Goal: Information Seeking & Learning: Find specific page/section

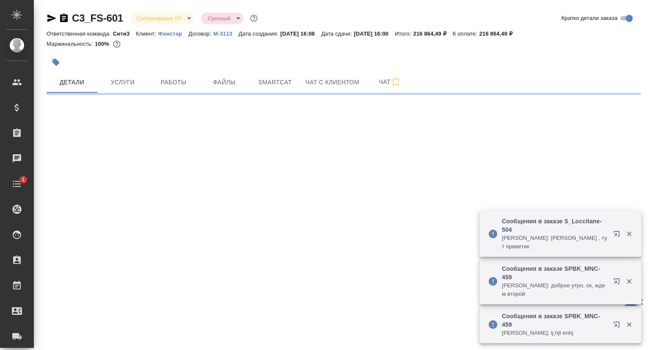
select select "RU"
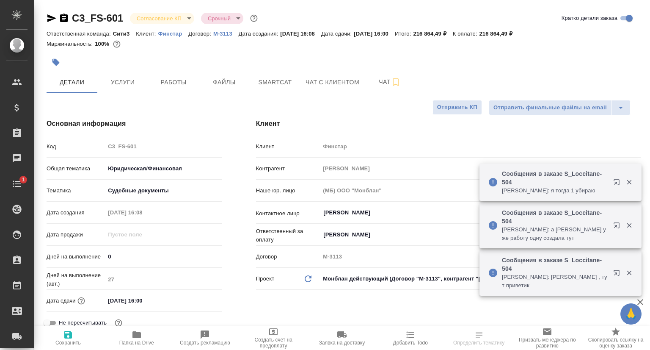
type textarea "x"
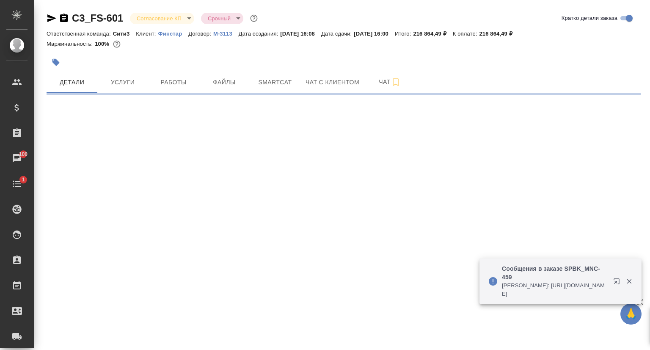
select select "RU"
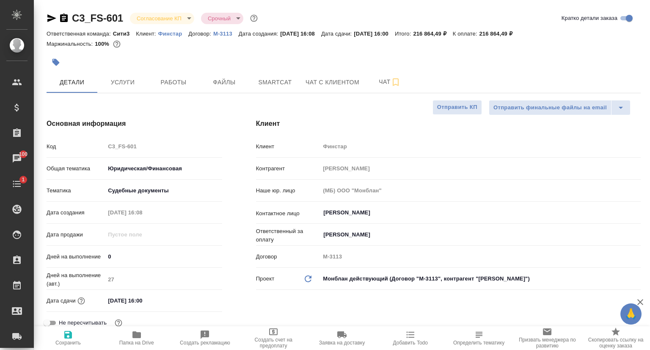
type textarea "x"
click at [49, 17] on icon "button" at bounding box center [52, 18] width 10 height 10
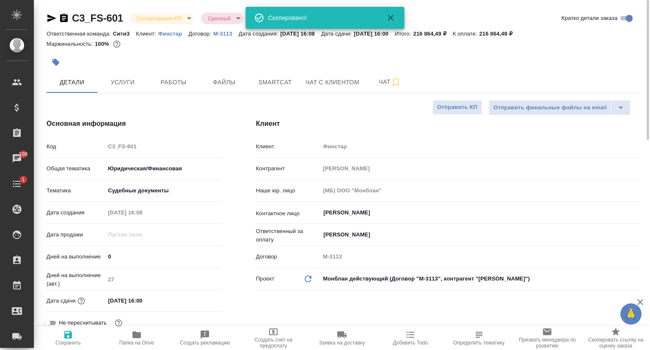
type textarea "x"
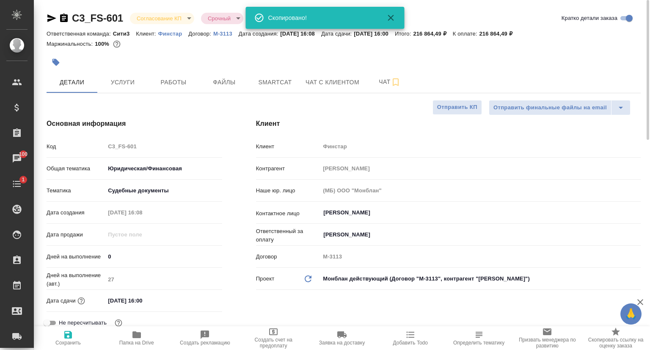
type textarea "x"
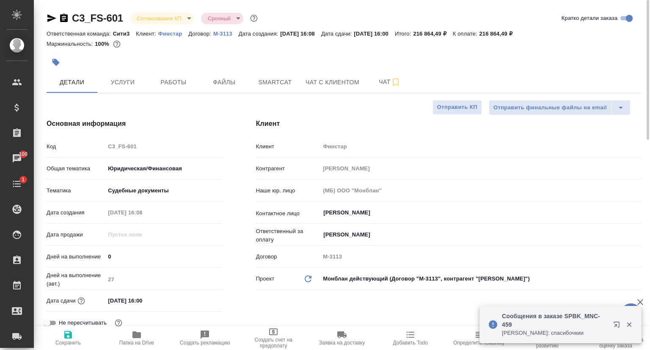
type textarea "x"
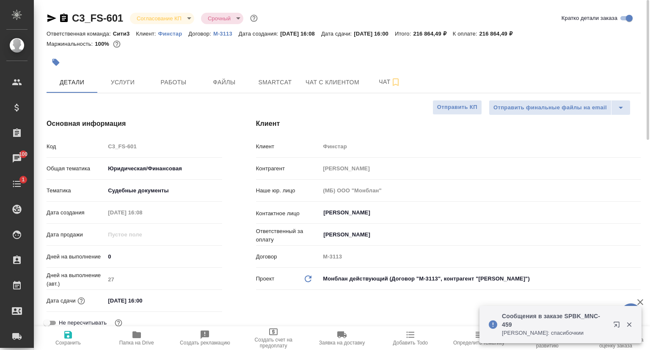
type textarea "x"
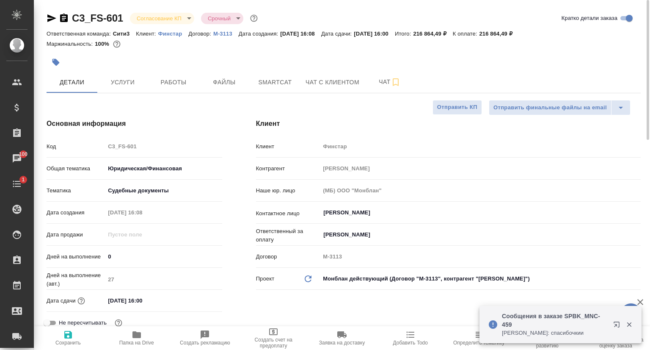
type textarea "x"
click at [168, 33] on p "Финстар" at bounding box center [173, 33] width 30 height 6
type textarea "x"
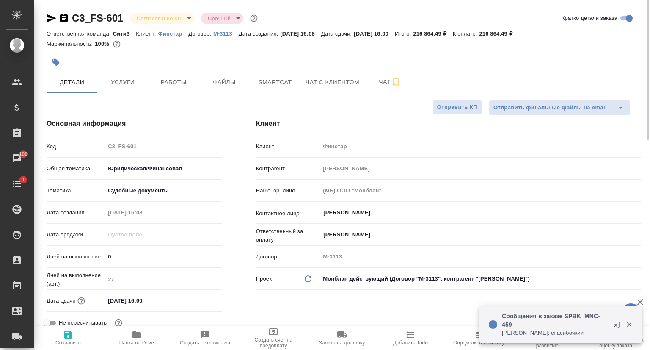
type textarea "x"
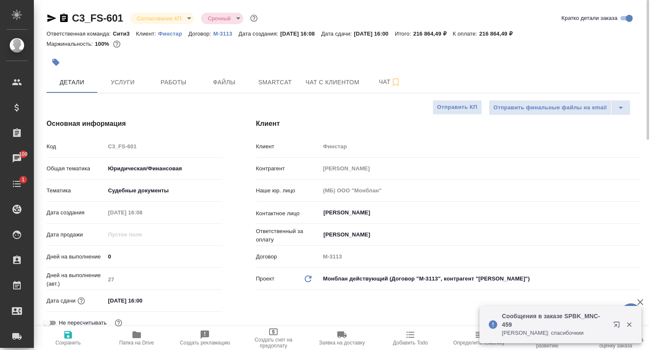
type textarea "x"
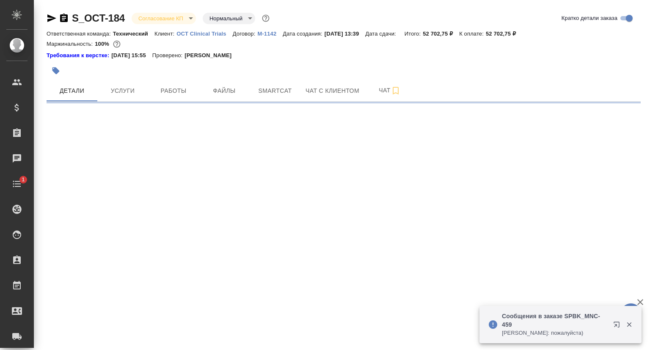
select select "RU"
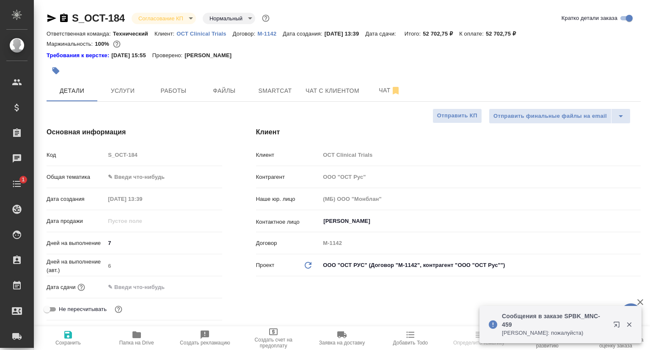
type textarea "x"
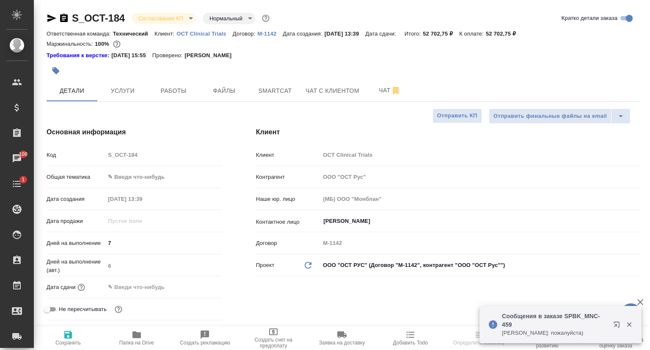
type textarea "x"
click at [51, 17] on icon "button" at bounding box center [51, 18] width 9 height 8
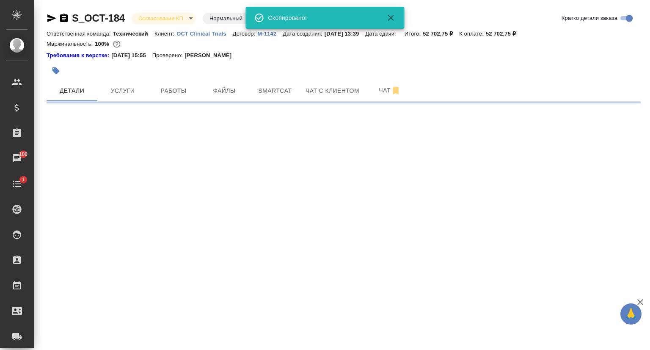
select select "RU"
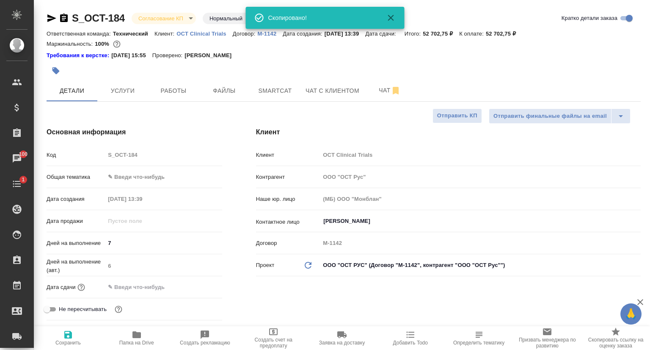
type textarea "x"
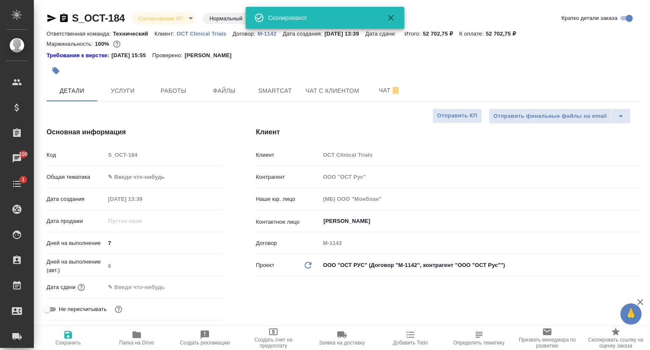
type textarea "x"
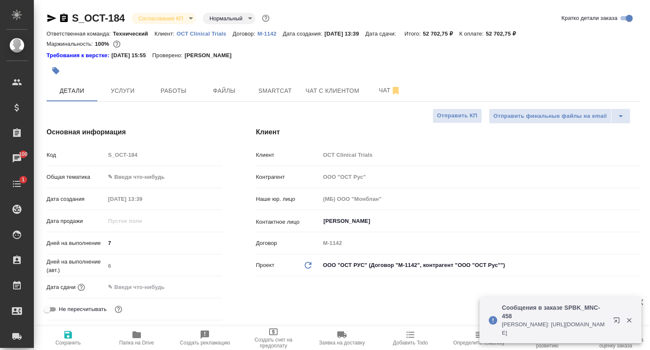
type textarea "x"
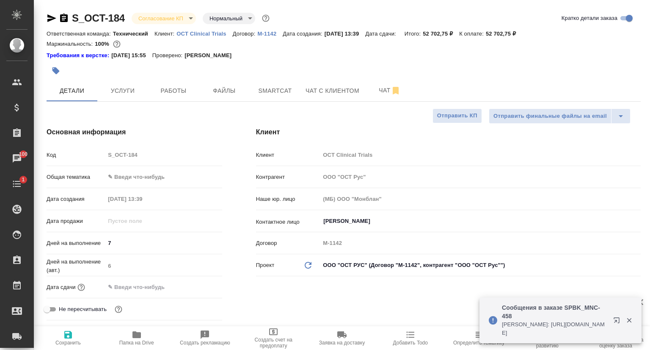
type textarea "x"
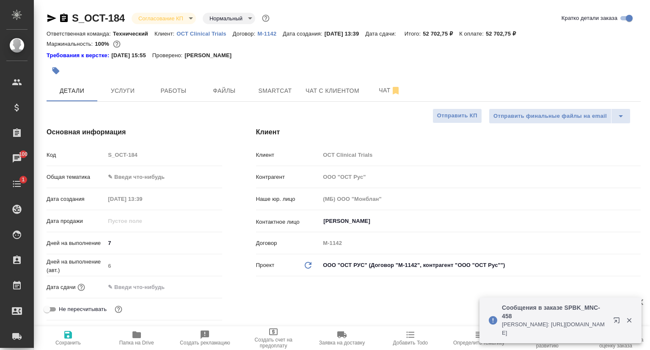
type textarea "x"
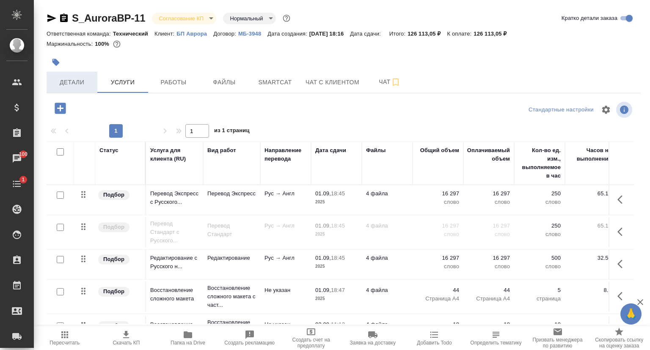
click at [83, 80] on span "Детали" at bounding box center [72, 82] width 41 height 11
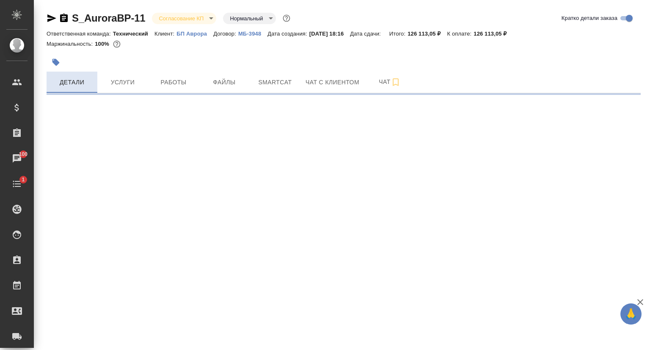
select select "RU"
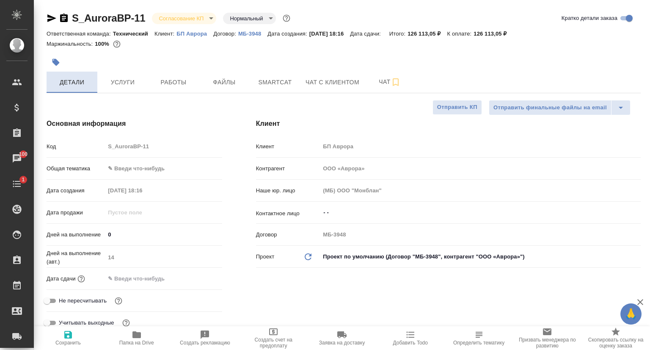
type textarea "x"
click at [51, 18] on icon "button" at bounding box center [52, 18] width 10 height 10
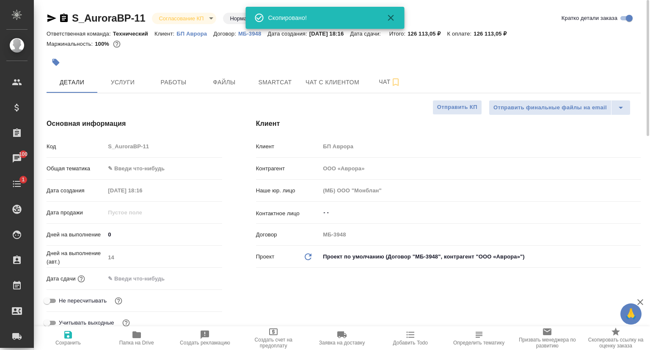
type textarea "x"
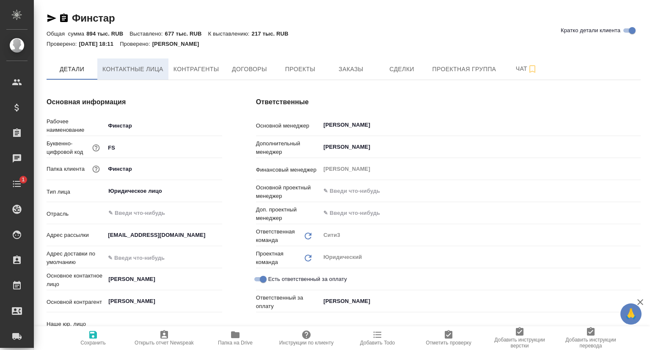
type input "(МБ) ООО "Монблан""
type textarea "x"
click at [151, 73] on span "Контактные лица" at bounding box center [132, 69] width 61 height 11
type textarea "x"
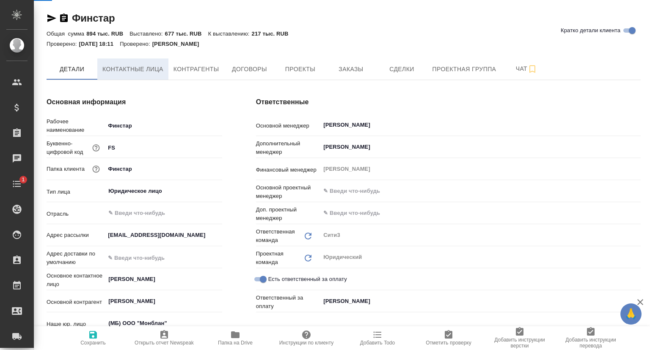
type textarea "x"
select select "RU"
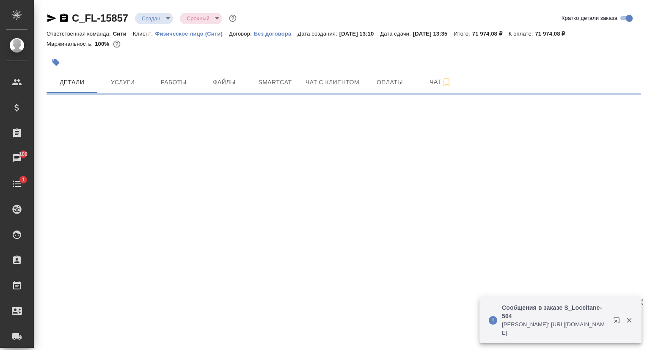
select select "RU"
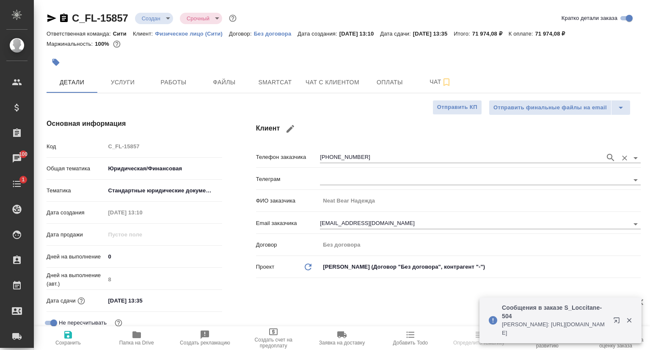
type textarea "x"
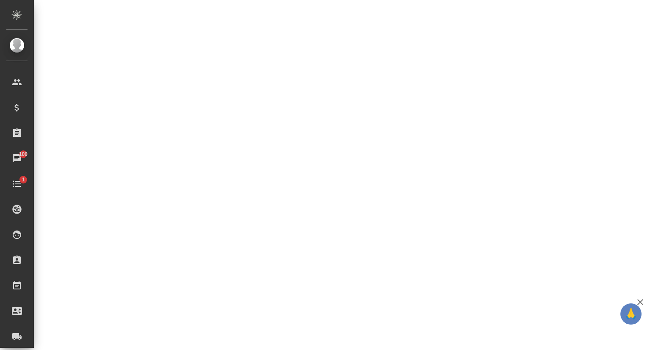
scroll to position [525, 0]
select select "RU"
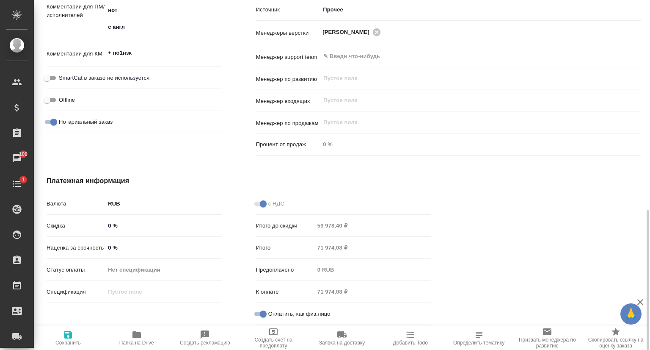
type textarea "x"
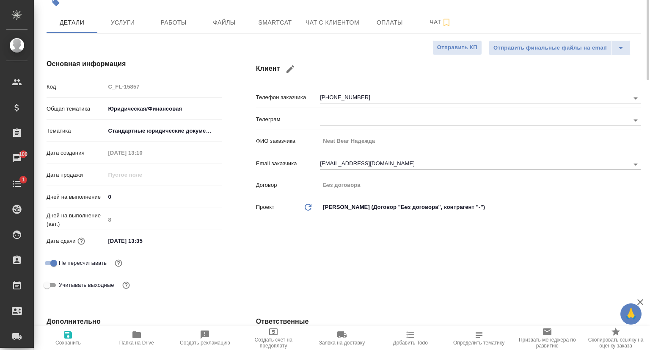
scroll to position [0, 0]
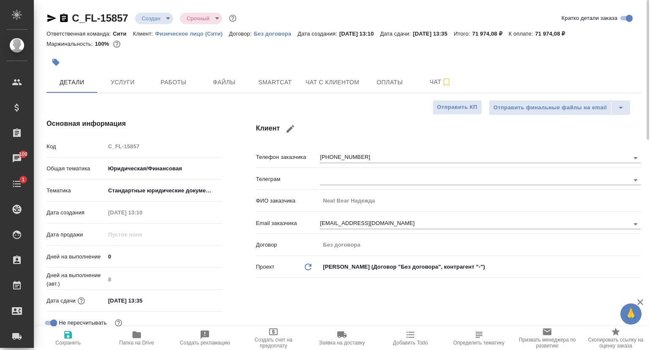
click at [50, 18] on icon "button" at bounding box center [52, 18] width 10 height 10
type textarea "x"
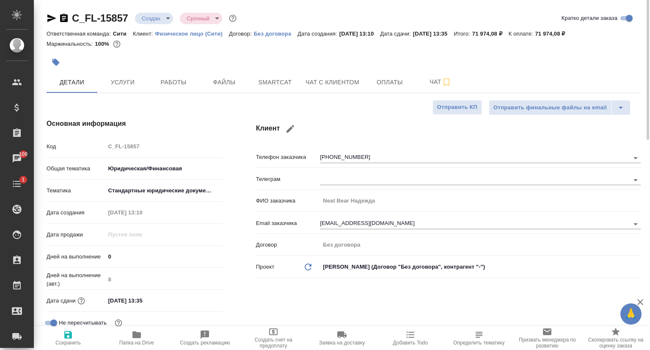
type textarea "x"
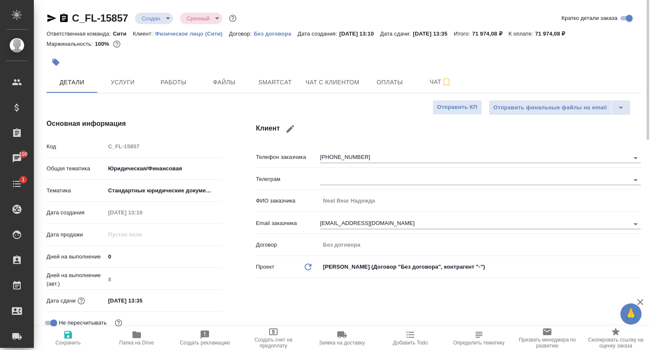
type textarea "x"
click at [51, 17] on icon "button" at bounding box center [51, 18] width 9 height 8
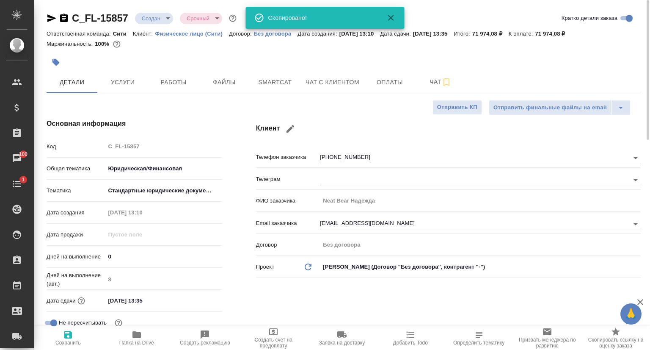
type textarea "x"
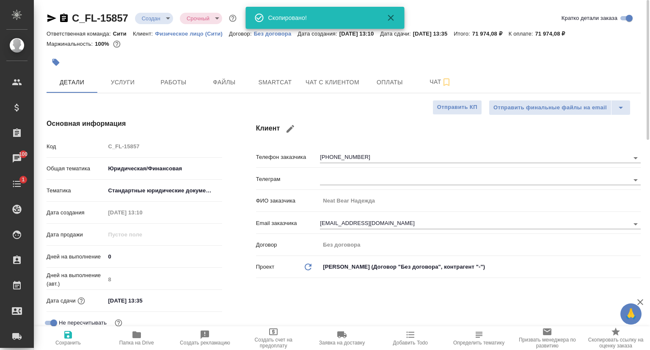
type textarea "x"
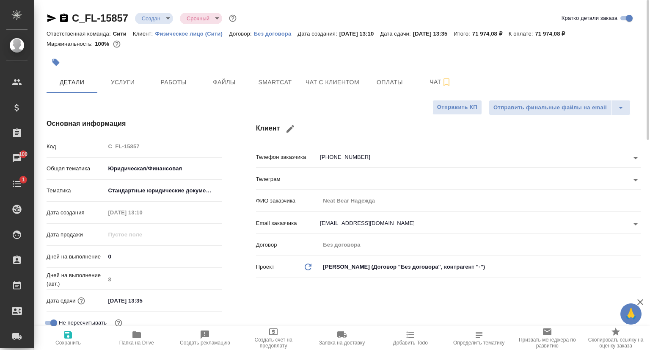
type textarea "x"
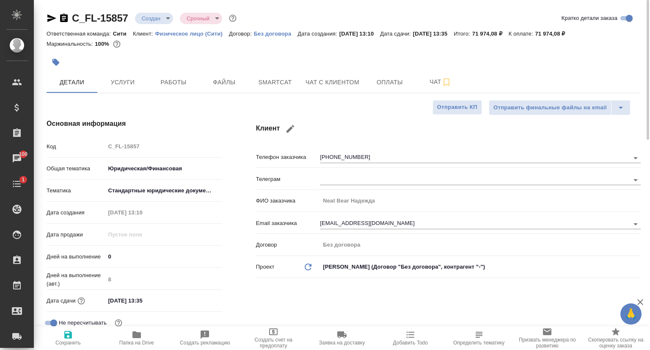
type textarea "x"
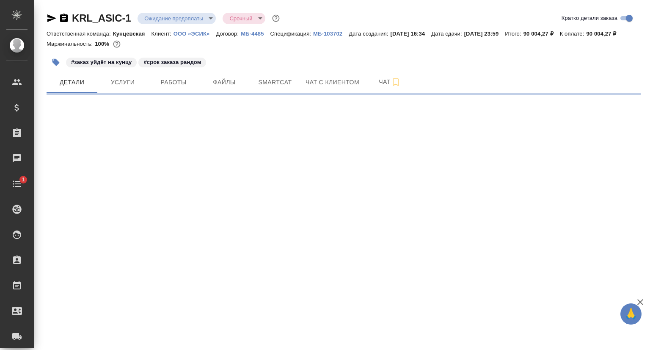
select select "RU"
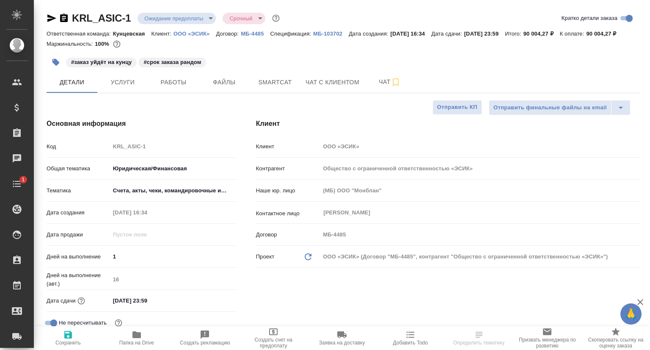
type textarea "x"
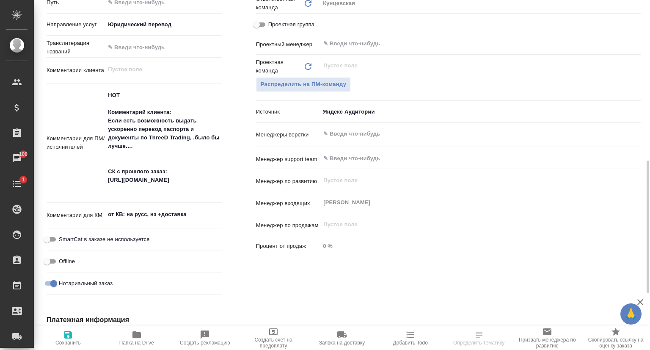
scroll to position [339, 0]
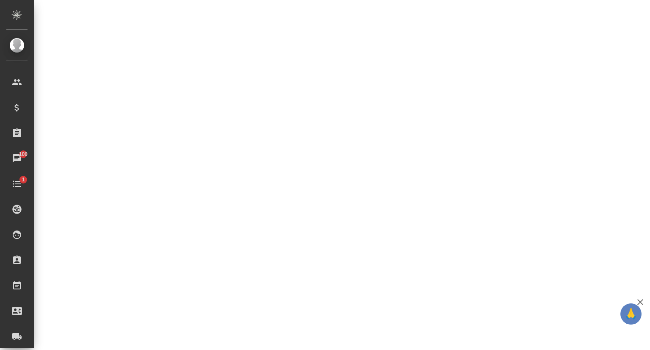
select select "RU"
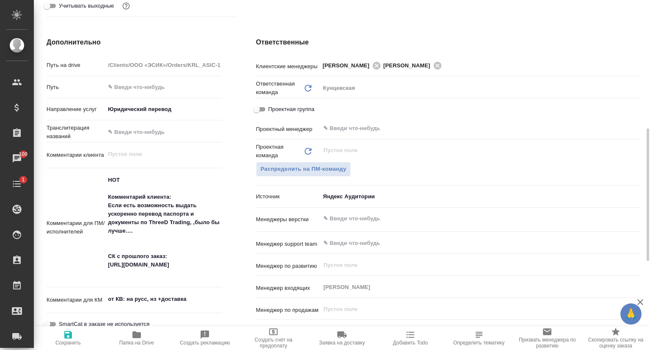
type textarea "x"
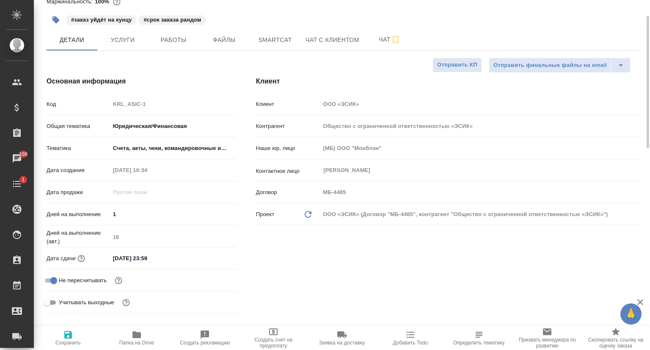
scroll to position [0, 0]
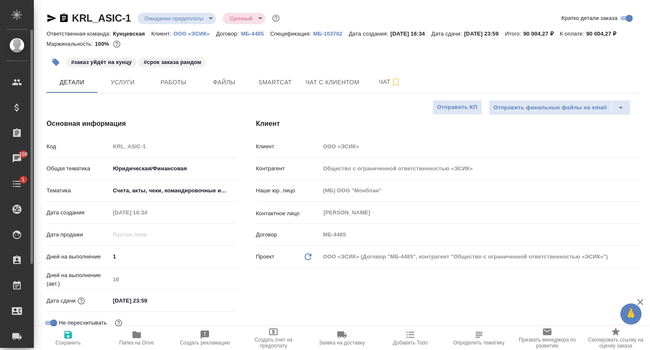
type textarea "x"
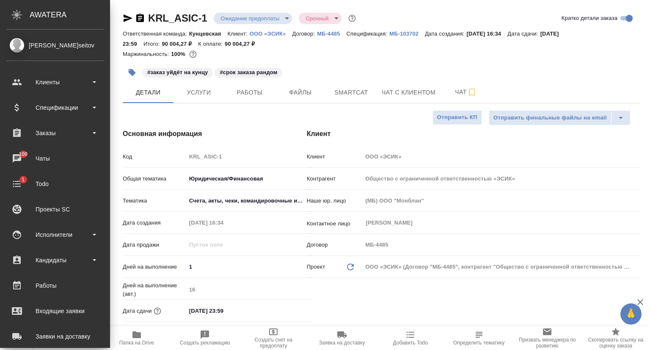
type textarea "x"
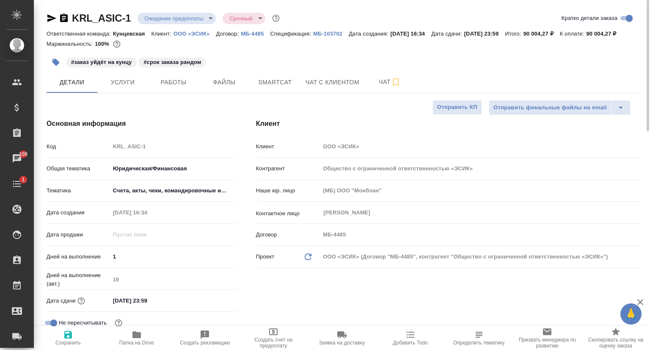
type textarea "x"
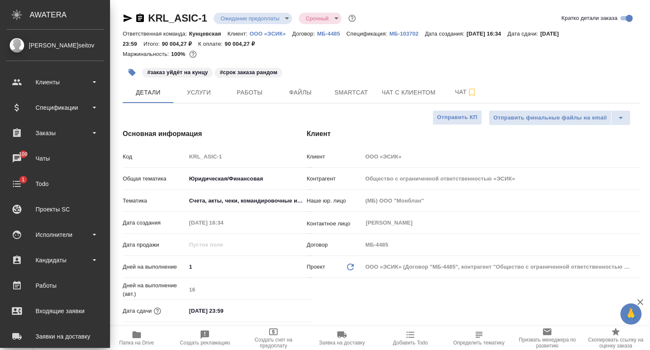
type textarea "x"
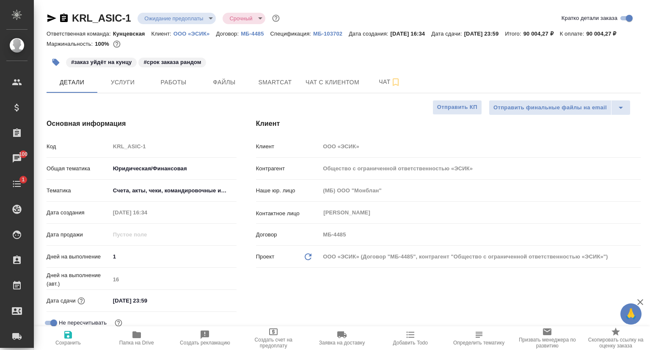
type textarea "x"
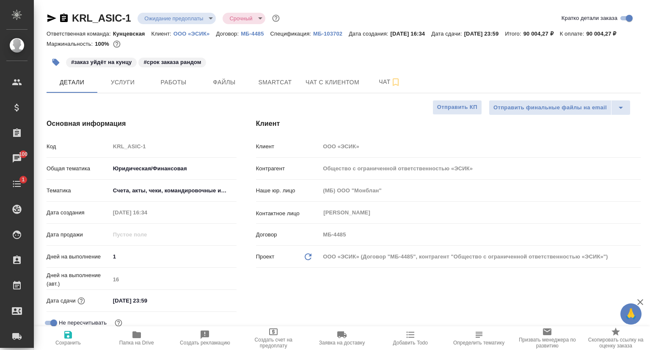
type textarea "x"
click at [200, 33] on p "ООО «ЭСИК»" at bounding box center [195, 33] width 43 height 6
type textarea "x"
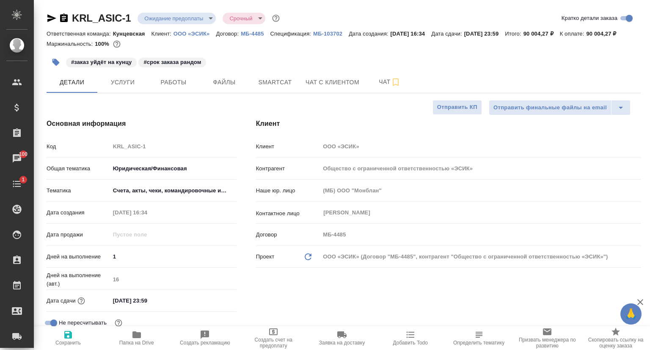
type textarea "x"
click at [51, 18] on icon "button" at bounding box center [52, 18] width 10 height 10
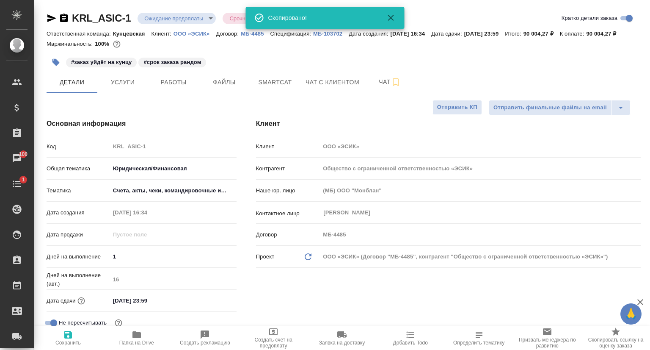
type textarea "x"
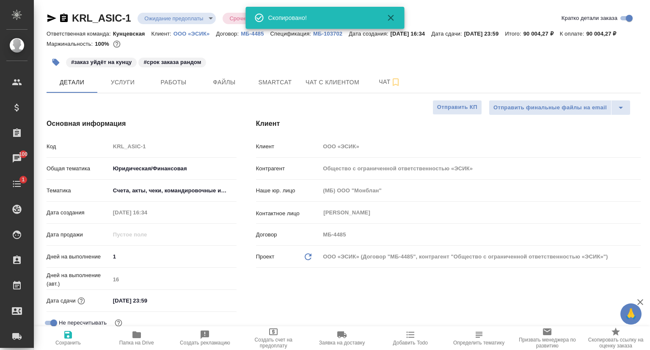
type textarea "x"
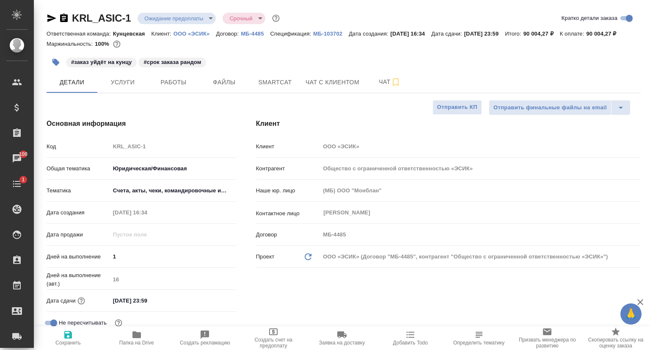
type textarea "x"
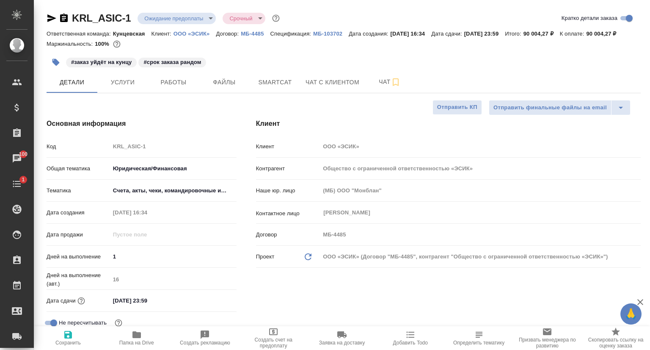
type textarea "x"
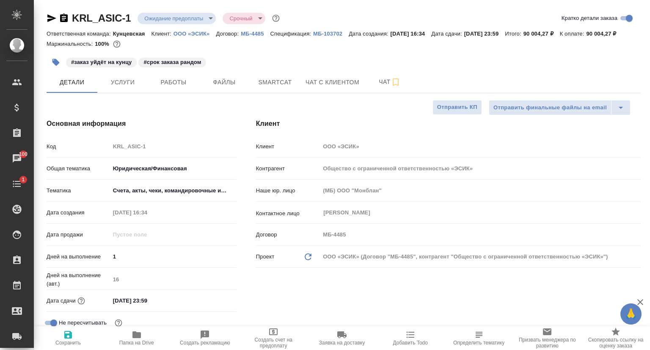
type textarea "x"
click at [51, 17] on icon "button" at bounding box center [51, 18] width 9 height 8
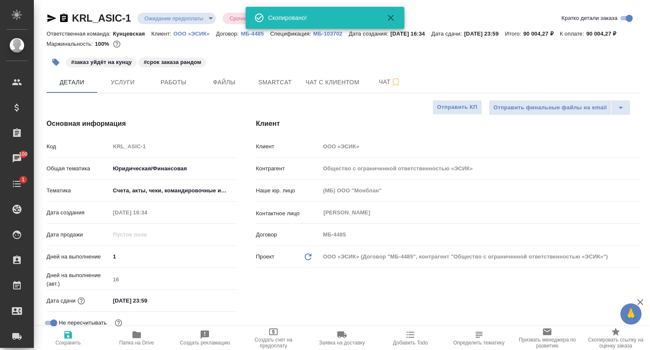
type textarea "x"
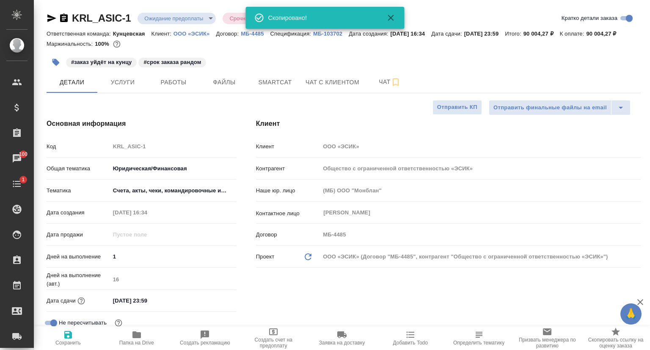
type textarea "x"
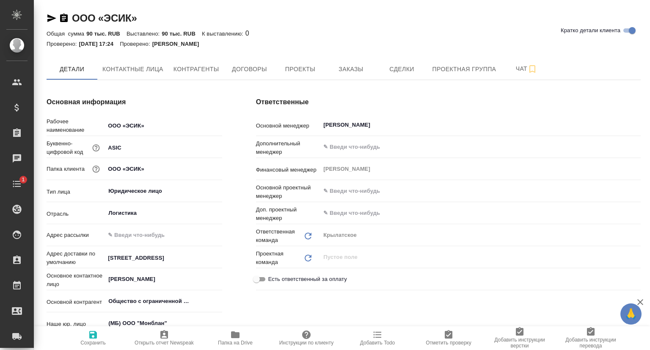
type textarea "x"
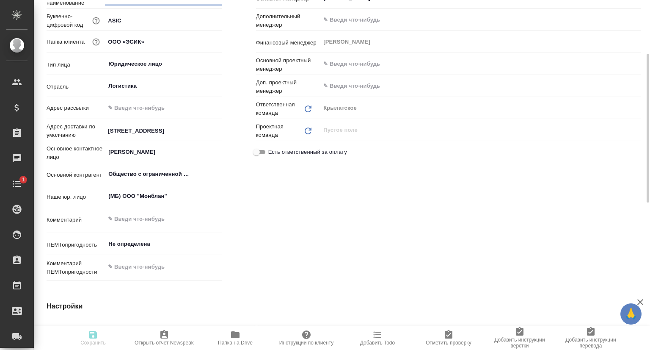
type textarea "x"
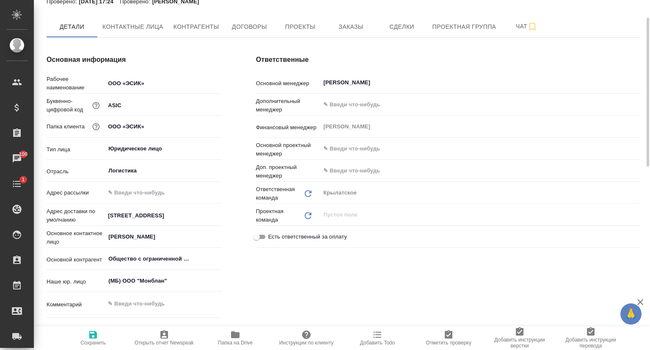
scroll to position [0, 0]
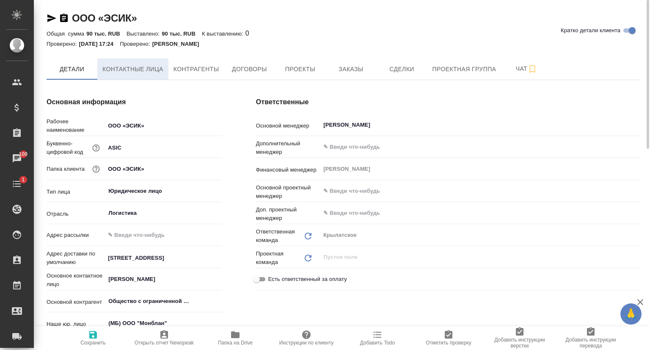
click at [141, 73] on span "Контактные лица" at bounding box center [132, 69] width 61 height 11
select select "RU"
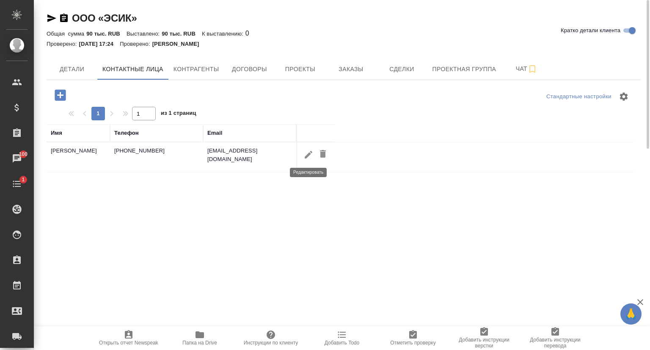
click at [308, 156] on icon "button" at bounding box center [308, 154] width 10 height 10
type input "Юрий"
type input "Быханов"
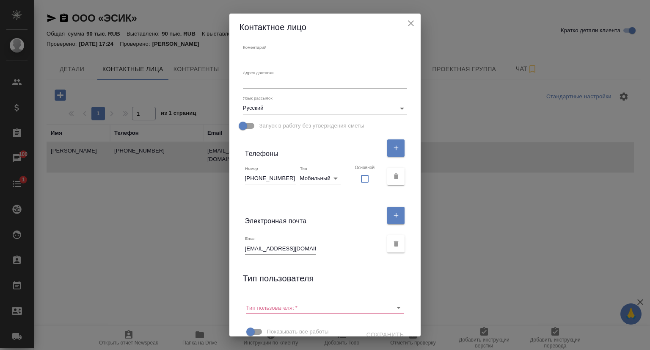
scroll to position [93, 0]
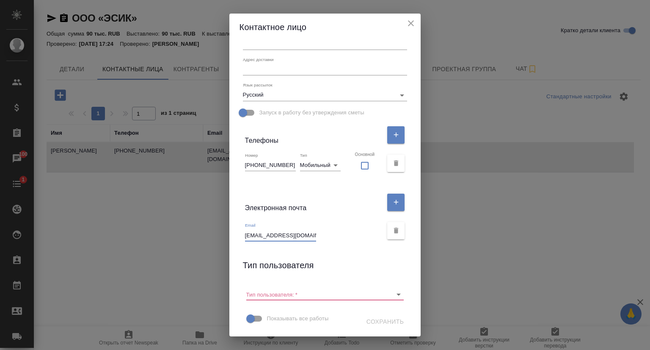
drag, startPoint x: 298, startPoint y: 237, endPoint x: 220, endPoint y: 235, distance: 77.5
click at [220, 235] on div "Контактное лицо Имя Юрий Отчество Фамилия Быханов Коментарий x Адрес доставки x…" at bounding box center [325, 175] width 650 height 350
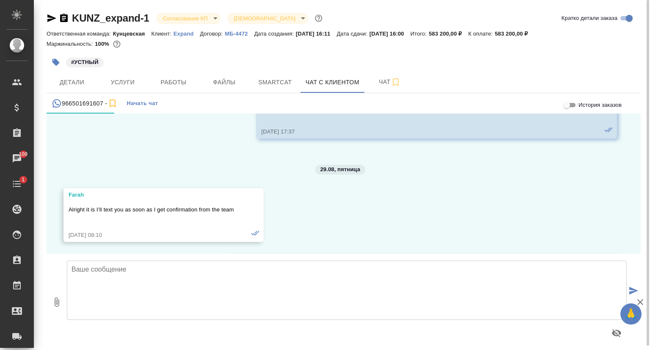
scroll to position [2452, 0]
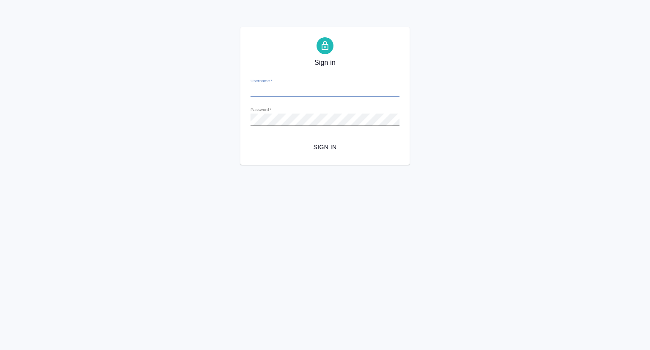
type input "[EMAIL_ADDRESS][DOMAIN_NAME]"
click at [319, 147] on span "Sign in" at bounding box center [324, 147] width 135 height 11
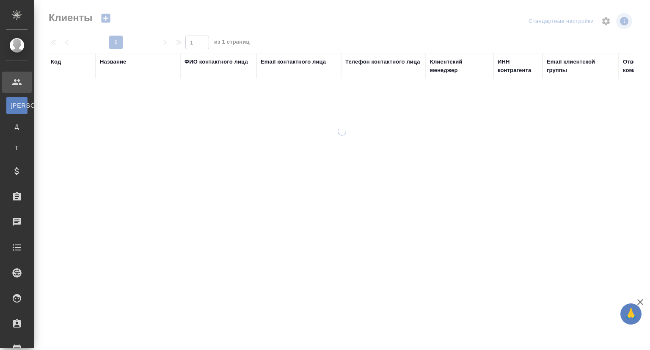
select select "RU"
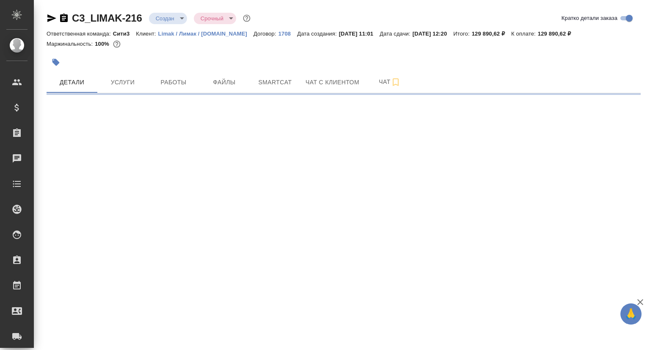
select select "RU"
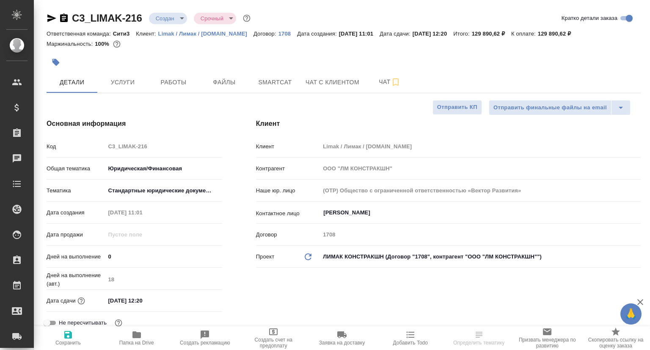
type textarea "x"
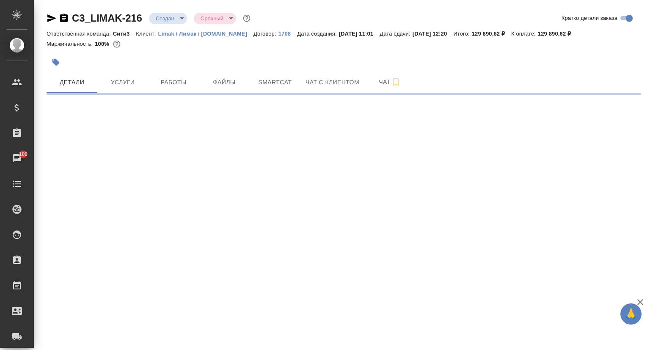
select select "RU"
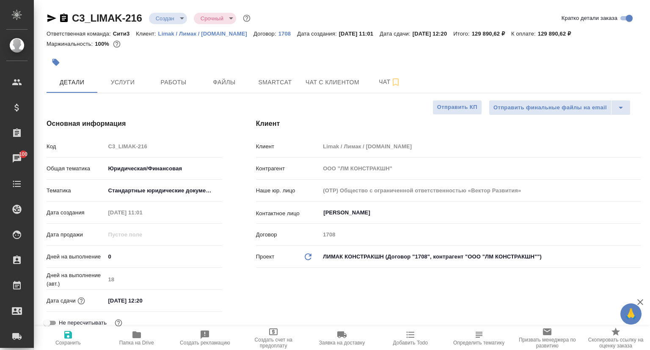
type textarea "x"
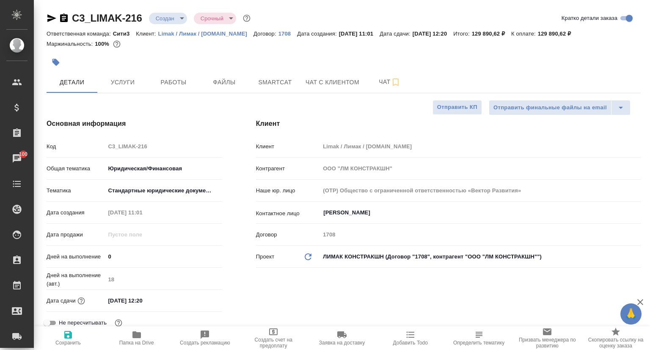
type textarea "x"
click at [180, 34] on p "Limak / Лимак / [DOMAIN_NAME]" at bounding box center [205, 33] width 95 height 6
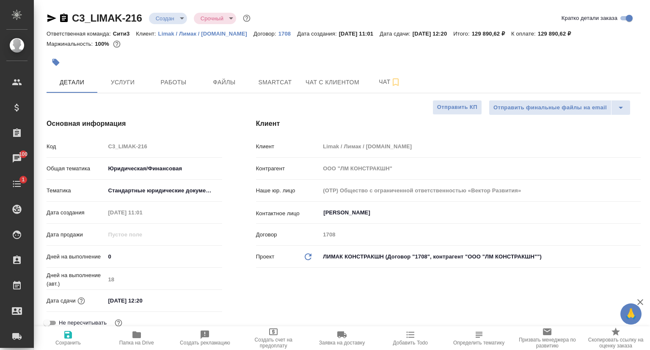
type textarea "x"
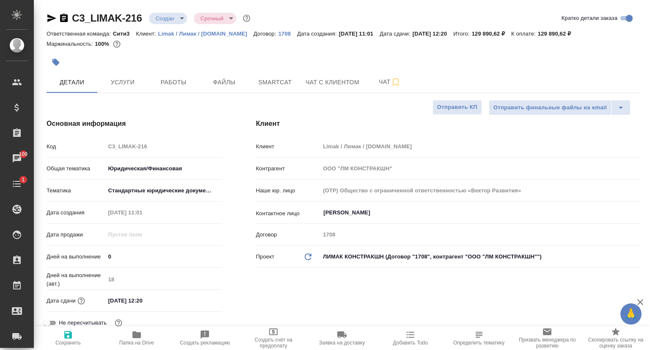
type textarea "x"
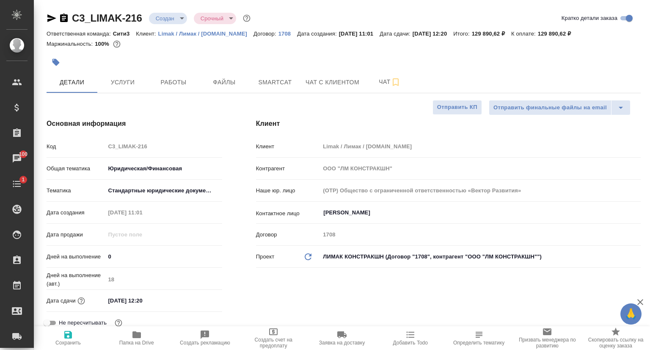
type textarea "x"
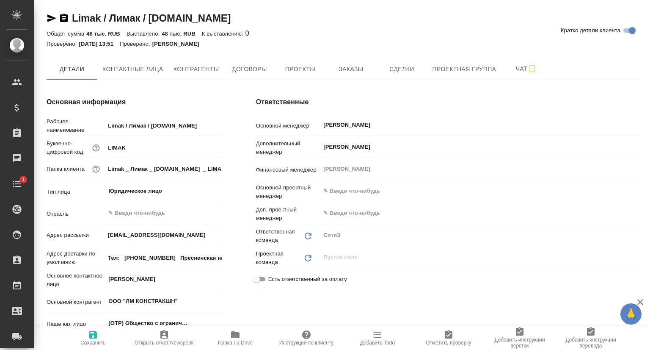
type textarea "x"
click at [347, 77] on button "Заказы" at bounding box center [350, 68] width 51 height 21
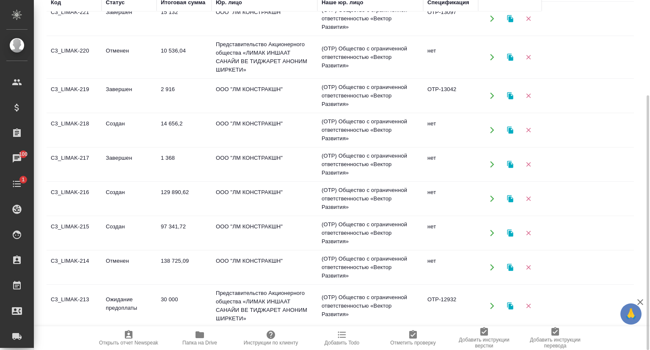
scroll to position [42, 0]
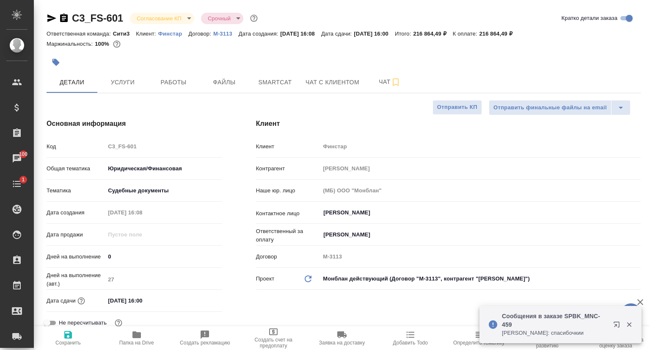
select select "RU"
